Goal: Task Accomplishment & Management: Use online tool/utility

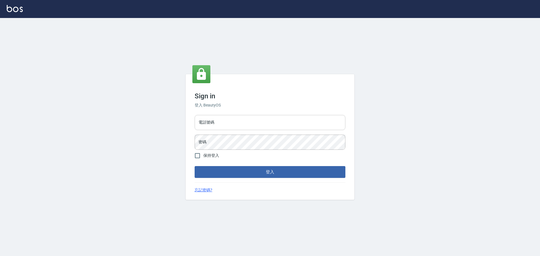
click at [234, 122] on input "電話號碼" at bounding box center [270, 122] width 151 height 15
type input "0981491131"
click at [195, 166] on button "登入" at bounding box center [270, 172] width 151 height 12
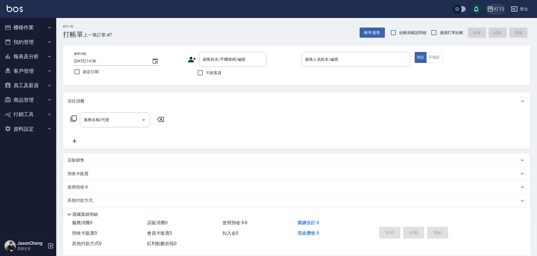
click at [497, 11] on div "AT13" at bounding box center [499, 9] width 10 height 7
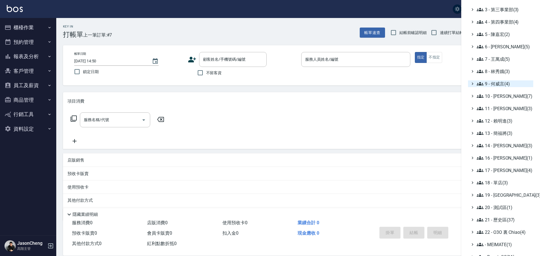
scroll to position [66, 0]
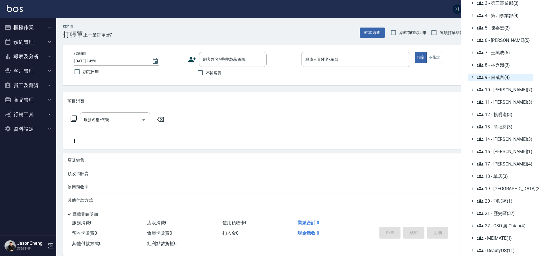
click at [505, 98] on ul "全部(251) 0 - 總管理處(2) 1 - 第一事業部(8) 2 - 第二事業部(2) 3 - 第三事業部(3) 4 - 第四事業部(4) 5 - 陳嘉宏…" at bounding box center [500, 102] width 65 height 304
click at [505, 104] on span "11 - 陳清江(3)" at bounding box center [504, 102] width 54 height 7
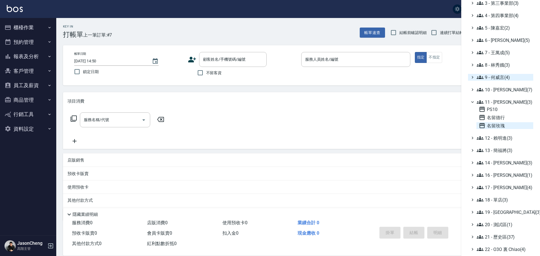
click at [492, 125] on span "名留玫瑰" at bounding box center [505, 125] width 52 height 7
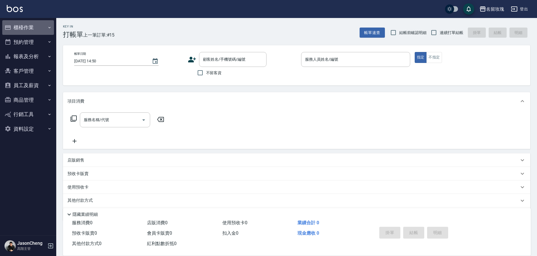
click at [20, 27] on button "櫃檯作業" at bounding box center [28, 27] width 52 height 15
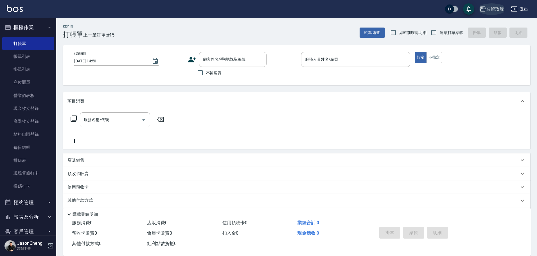
click at [491, 8] on div "名留玫瑰" at bounding box center [495, 9] width 18 height 7
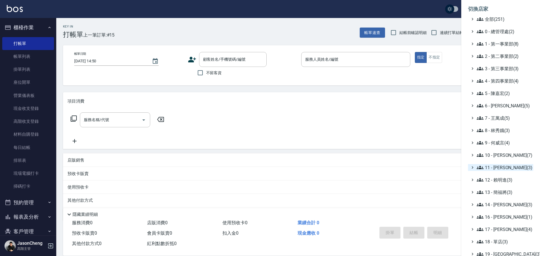
click at [505, 168] on span "11 - 陳清江(3)" at bounding box center [504, 167] width 54 height 7
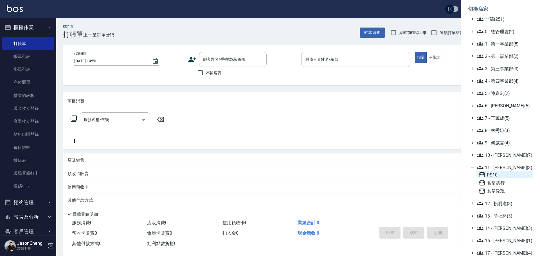
click at [498, 175] on span "PS10" at bounding box center [505, 175] width 52 height 7
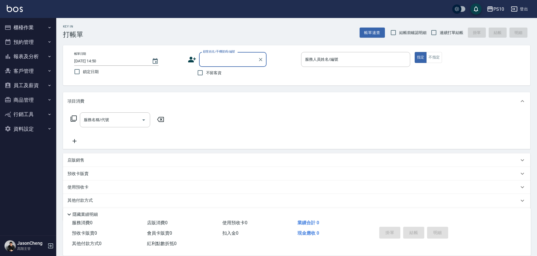
click at [28, 30] on button "櫃檯作業" at bounding box center [28, 27] width 52 height 15
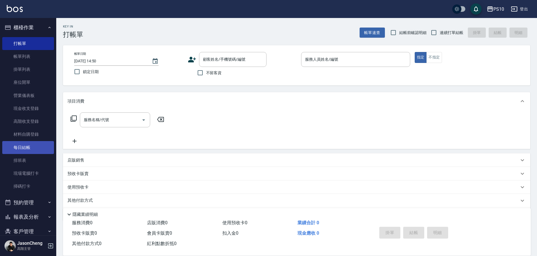
click at [19, 150] on link "每日結帳" at bounding box center [28, 147] width 52 height 13
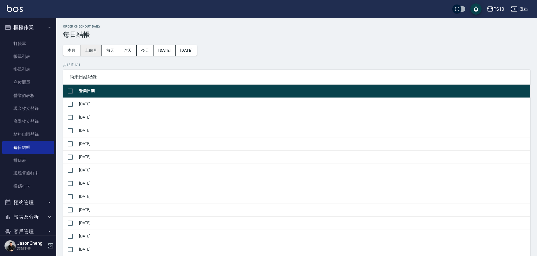
click at [91, 51] on button "上個月" at bounding box center [90, 50] width 21 height 10
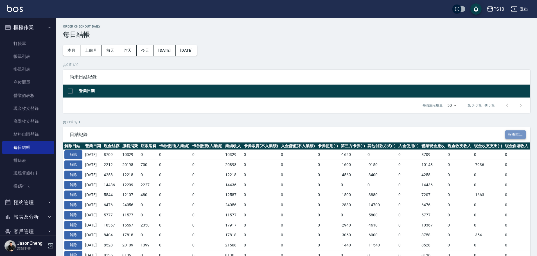
click at [516, 135] on button "報表匯出" at bounding box center [515, 135] width 21 height 9
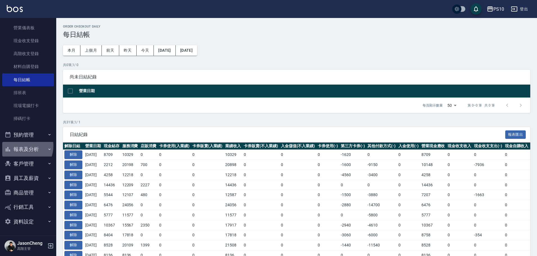
click at [20, 146] on button "報表及分析" at bounding box center [28, 149] width 52 height 15
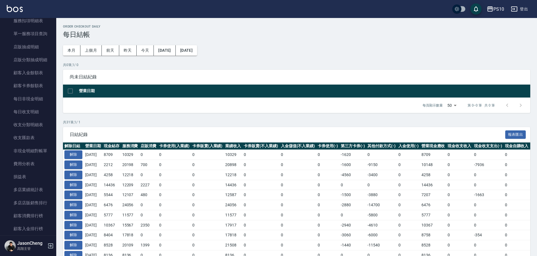
scroll to position [630, 0]
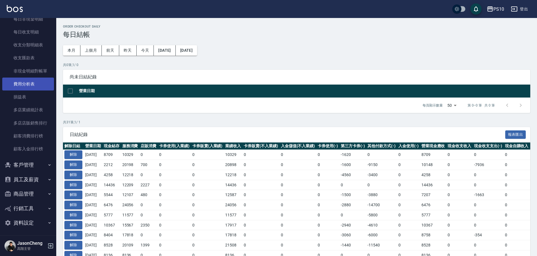
click at [27, 82] on link "費用分析表" at bounding box center [28, 84] width 52 height 13
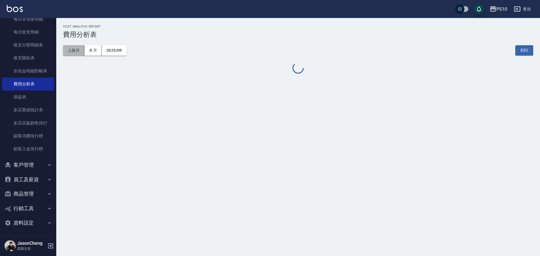
click at [77, 49] on button "上個月" at bounding box center [73, 50] width 21 height 10
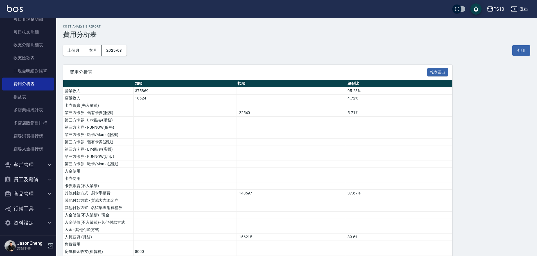
click at [437, 77] on div "費用分析表 報表匯出" at bounding box center [258, 72] width 390 height 15
click at [438, 73] on button "報表匯出" at bounding box center [438, 72] width 21 height 9
click at [16, 181] on button "員工及薪資" at bounding box center [28, 178] width 52 height 15
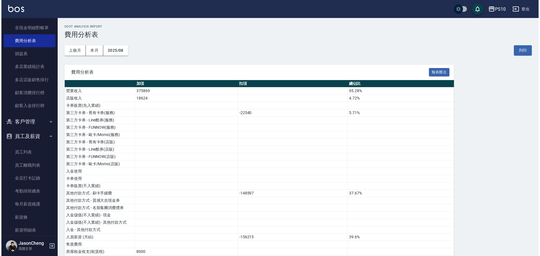
scroll to position [740, 0]
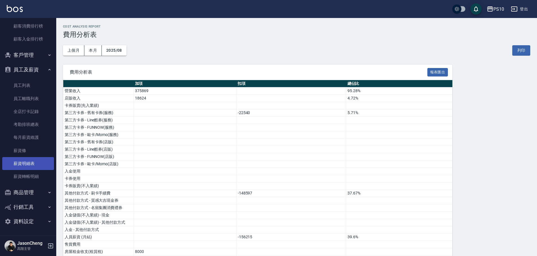
click at [28, 167] on link "薪資明細表" at bounding box center [28, 163] width 52 height 13
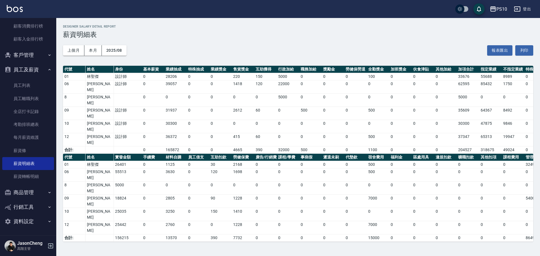
click at [504, 47] on button "報表匯出" at bounding box center [499, 50] width 25 height 10
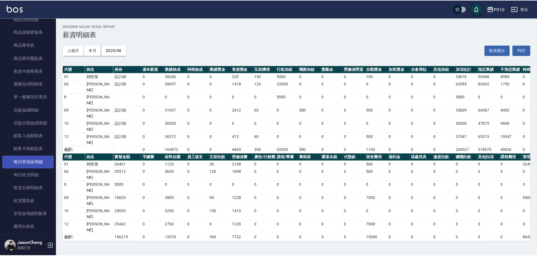
scroll to position [543, 0]
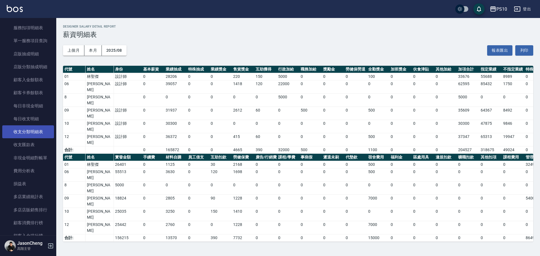
click at [18, 131] on link "收支分類明細表" at bounding box center [28, 131] width 52 height 13
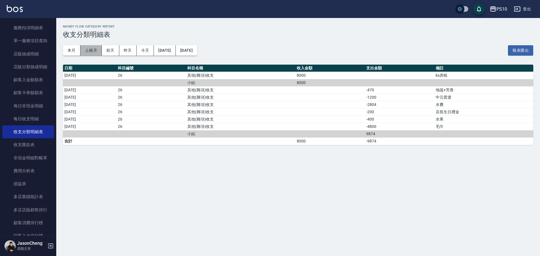
click at [96, 50] on button "上個月" at bounding box center [90, 50] width 21 height 10
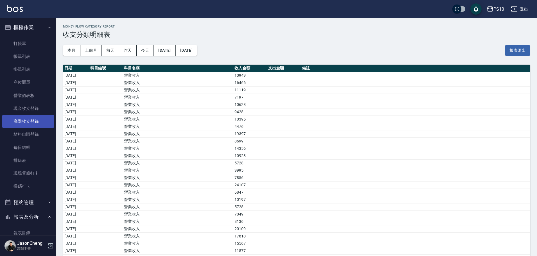
click at [29, 121] on link "高階收支登錄" at bounding box center [28, 121] width 52 height 13
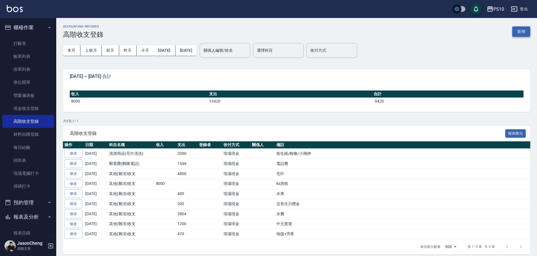
click at [527, 32] on button "新增" at bounding box center [521, 31] width 18 height 10
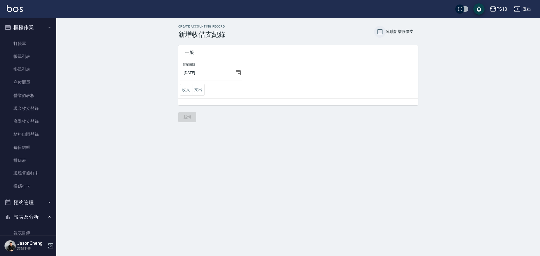
click at [383, 30] on input "連續新增收借支" at bounding box center [380, 32] width 12 height 12
checkbox input "true"
click at [239, 73] on icon at bounding box center [238, 73] width 5 height 6
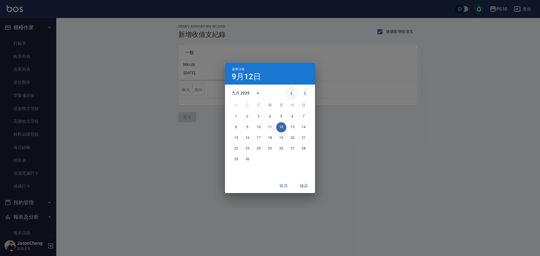
click at [294, 93] on icon "Previous month" at bounding box center [291, 93] width 7 height 7
click at [304, 159] on button "31" at bounding box center [304, 159] width 10 height 10
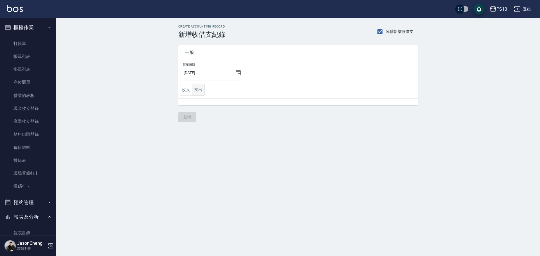
click at [197, 89] on button "支出" at bounding box center [198, 90] width 13 height 12
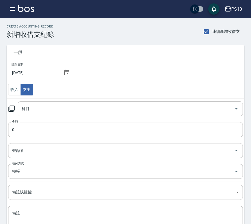
click at [39, 105] on input "科目" at bounding box center [126, 109] width 212 height 10
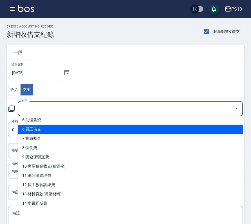
scroll to position [56, 0]
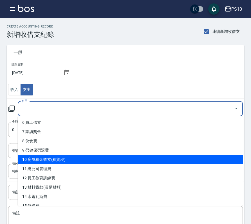
click at [50, 157] on li "10 房屋租金收支(租賃稅)" at bounding box center [130, 159] width 225 height 9
type input "10 房屋租金收支(租賃稅)"
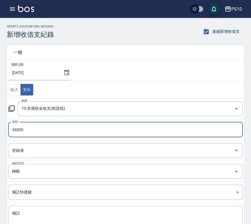
type input "34000"
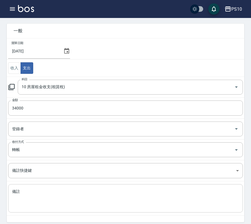
scroll to position [44, 0]
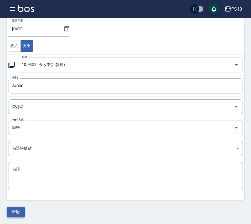
click at [17, 216] on button "新增" at bounding box center [16, 212] width 18 height 10
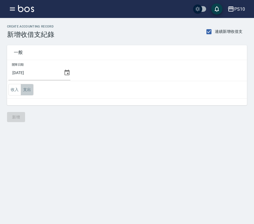
click at [28, 98] on td "收入 支出" at bounding box center [127, 89] width 240 height 17
click at [29, 91] on button "支出" at bounding box center [27, 90] width 13 height 12
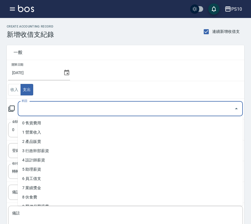
click at [49, 112] on input "科目" at bounding box center [126, 109] width 212 height 10
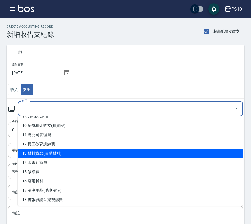
scroll to position [56, 0]
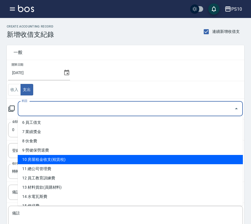
click at [64, 160] on li "10 房屋租金收支(租賃稅)" at bounding box center [130, 159] width 225 height 9
type input "10 房屋租金收支(租賃稅)"
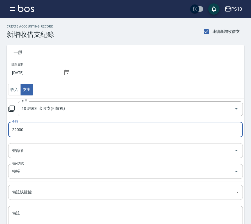
type input "22000"
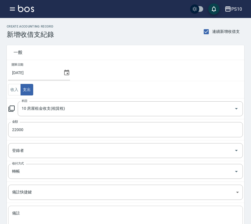
scroll to position [28, 0]
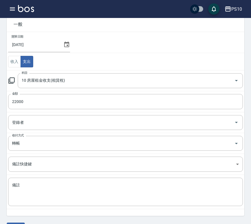
click at [43, 214] on div "開單日期 2025/08/31 收入 支出 科目 10 房屋租金收支(租賃稅) 科目 金額 22000 金額 登錄者 登錄者 收付方式 轉帳 收付方式 備註快…" at bounding box center [125, 124] width 237 height 184
click at [51, 185] on textarea "備註" at bounding box center [125, 192] width 227 height 19
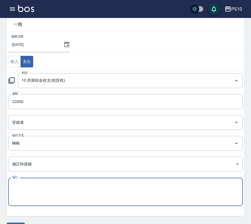
paste textarea "宿舍房租"
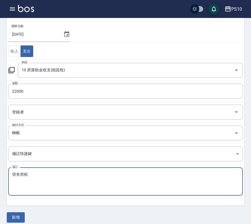
scroll to position [44, 0]
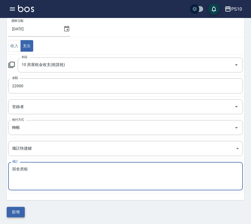
type textarea "宿舍房租"
click at [15, 211] on button "新增" at bounding box center [16, 212] width 18 height 10
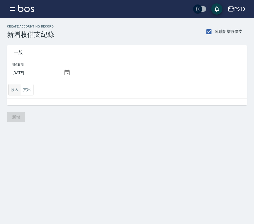
click at [14, 92] on button "收入" at bounding box center [14, 90] width 13 height 12
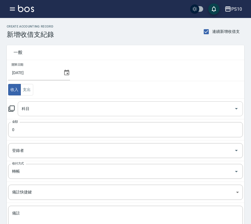
click at [50, 110] on input "科目" at bounding box center [126, 109] width 212 height 10
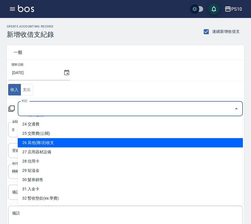
scroll to position [240, 0]
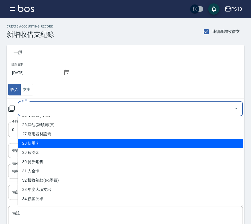
click at [50, 142] on li "28 信用卡" at bounding box center [130, 143] width 225 height 9
type input "28 信用卡"
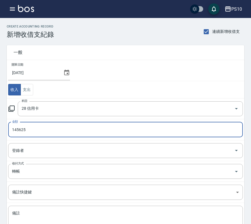
type input "145625"
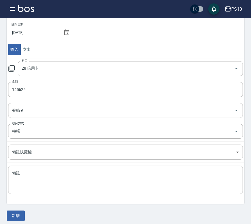
scroll to position [44, 0]
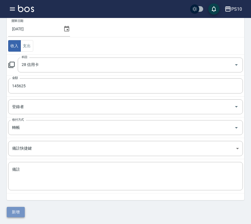
click at [17, 210] on button "新增" at bounding box center [16, 212] width 18 height 10
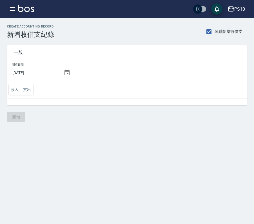
click at [11, 8] on icon "button" at bounding box center [12, 9] width 7 height 7
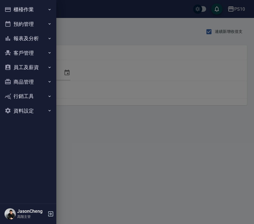
click at [19, 37] on button "報表及分析" at bounding box center [28, 38] width 52 height 15
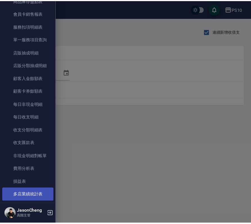
scroll to position [478, 0]
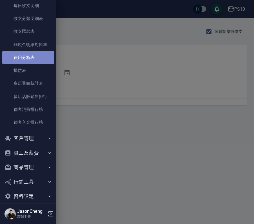
click at [30, 55] on link "費用分析表" at bounding box center [28, 57] width 52 height 13
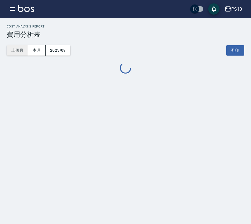
click at [21, 48] on button "上個月" at bounding box center [17, 50] width 21 height 10
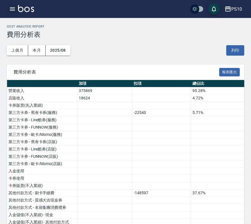
click at [14, 10] on icon "button" at bounding box center [12, 8] width 5 height 3
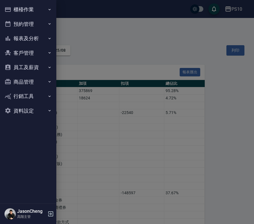
click at [29, 39] on button "報表及分析" at bounding box center [28, 38] width 52 height 15
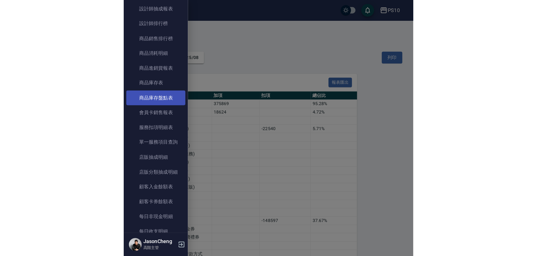
scroll to position [366, 0]
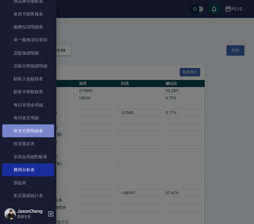
click at [36, 132] on link "收支分類明細表" at bounding box center [28, 131] width 52 height 13
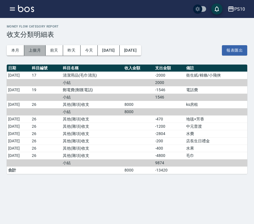
click at [36, 46] on button "上個月" at bounding box center [34, 50] width 21 height 10
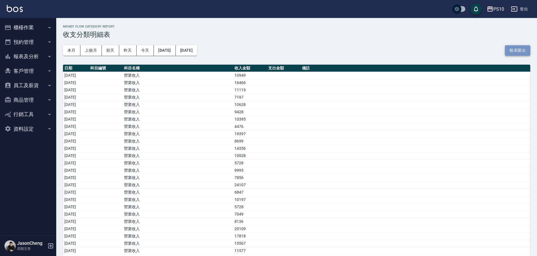
click at [253, 52] on button "報表匯出" at bounding box center [517, 50] width 25 height 10
